Goal: Task Accomplishment & Management: Manage account settings

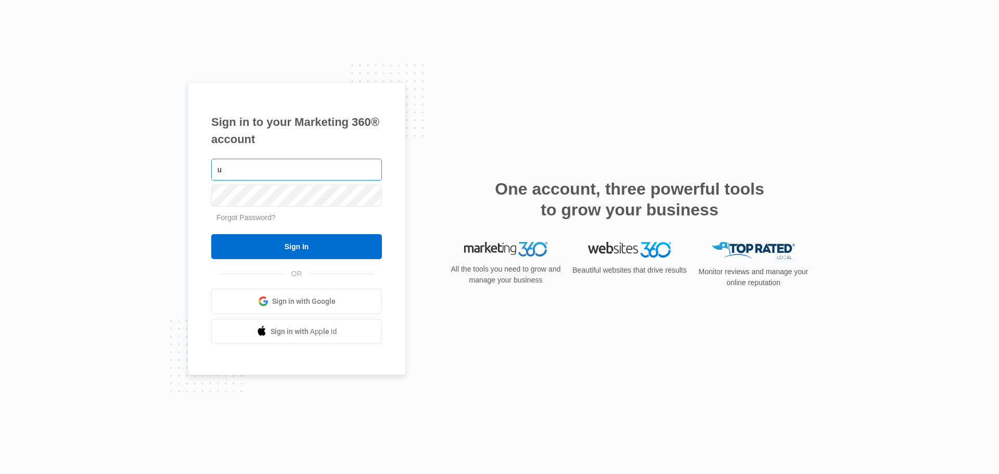
type input "[EMAIL_ADDRESS][DOMAIN_NAME]"
click at [211, 234] on input "Sign In" at bounding box center [296, 246] width 171 height 25
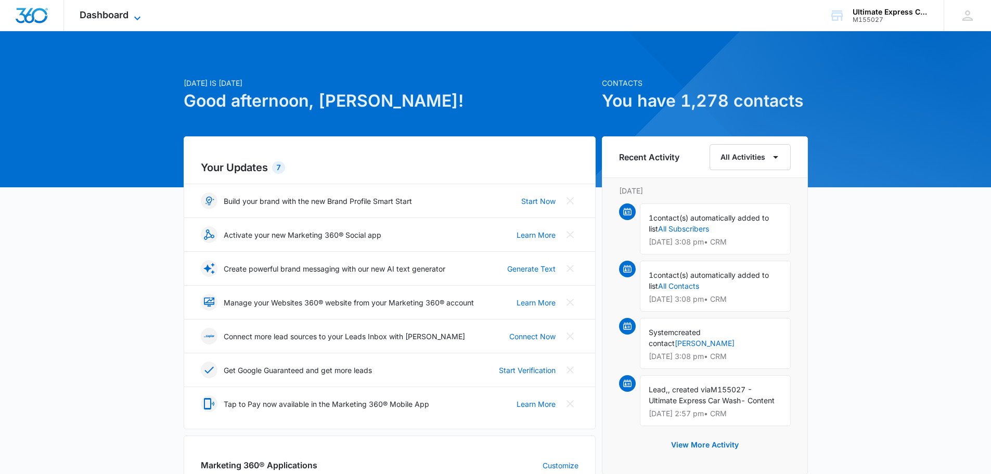
click at [134, 14] on icon at bounding box center [137, 18] width 12 height 12
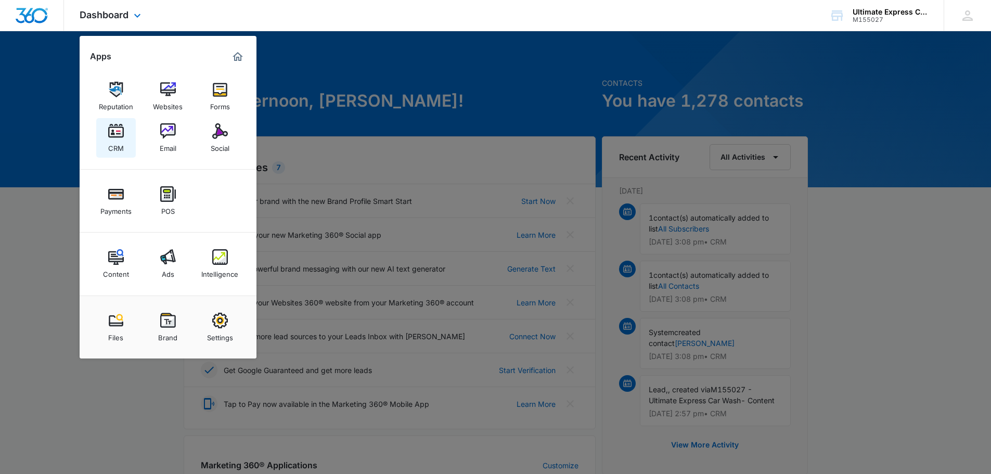
click at [118, 134] on img at bounding box center [116, 131] width 16 height 16
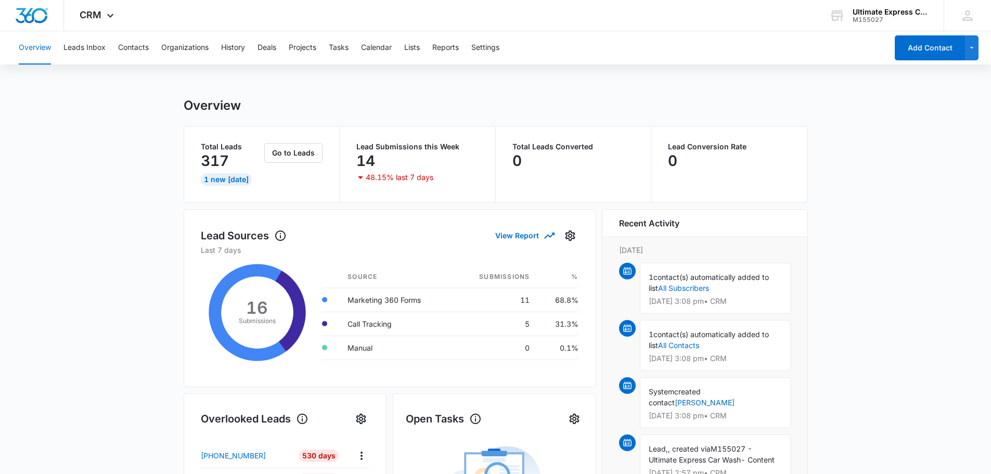
click at [96, 49] on button "Leads Inbox" at bounding box center [84, 47] width 42 height 33
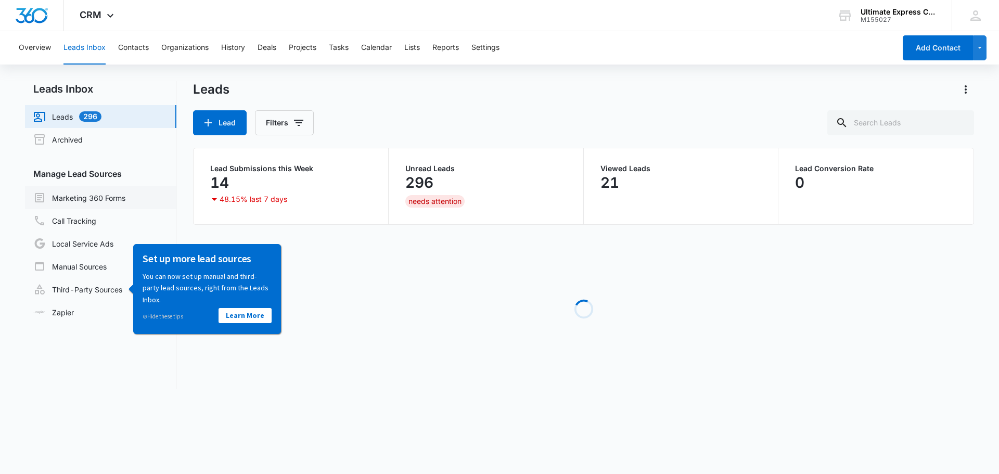
click at [90, 195] on link "Marketing 360 Forms" at bounding box center [79, 198] width 92 height 12
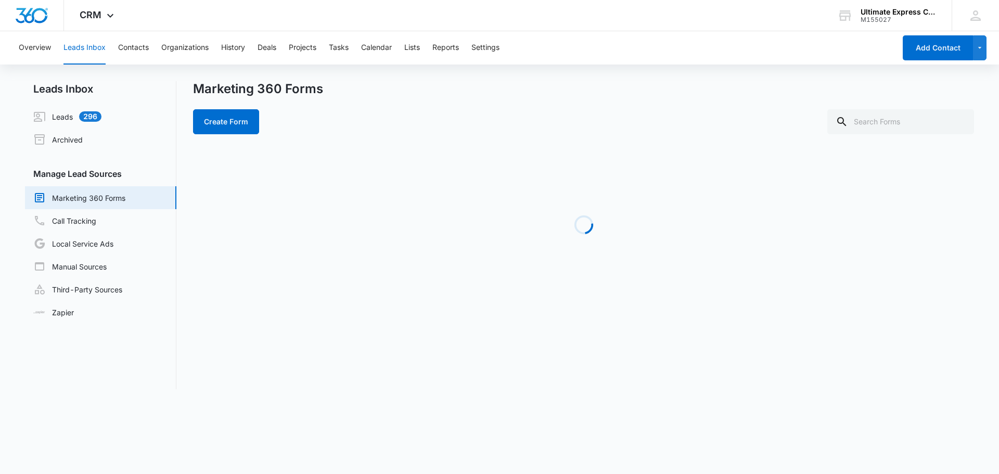
click at [540, 93] on div "Marketing 360 Forms" at bounding box center [583, 89] width 781 height 16
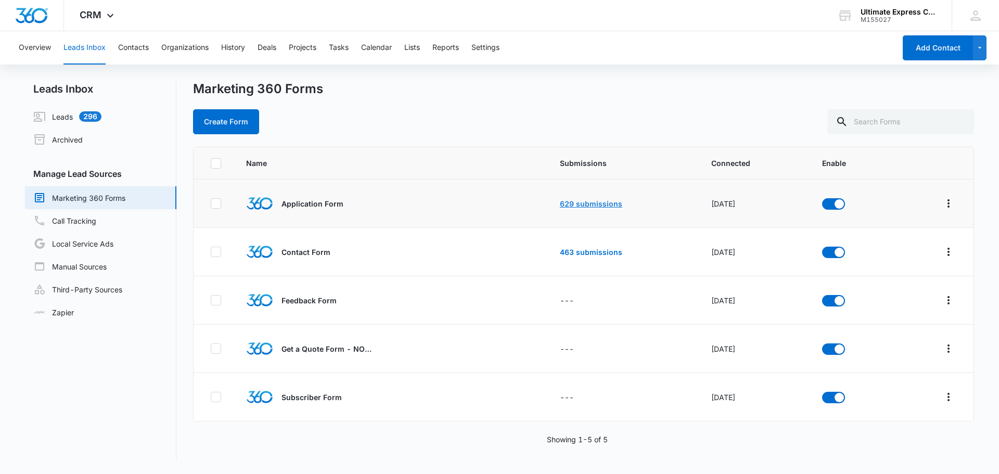
click at [569, 202] on link "629 submissions" at bounding box center [591, 203] width 62 height 9
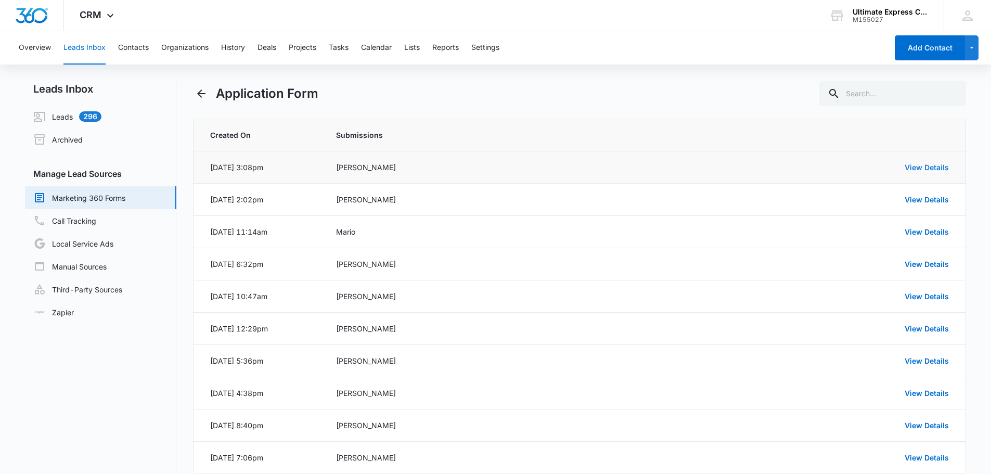
click at [947, 169] on link "View Details" at bounding box center [927, 167] width 44 height 9
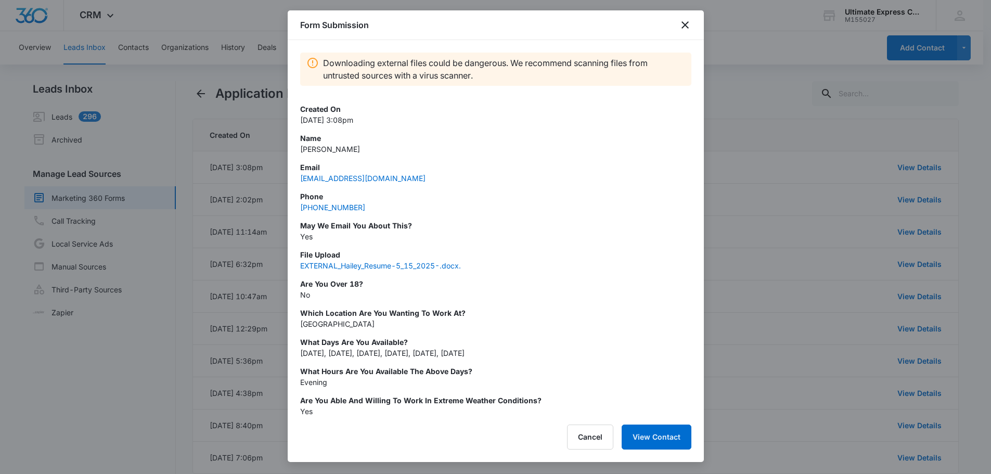
click at [775, 139] on div at bounding box center [495, 237] width 991 height 474
